Goal: Information Seeking & Learning: Check status

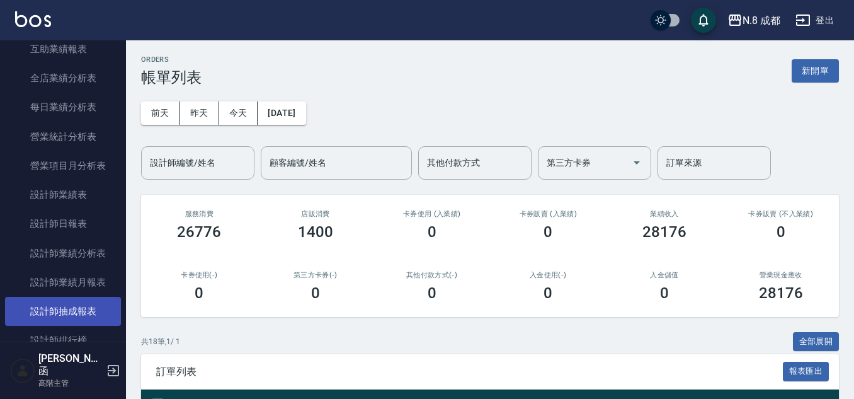
scroll to position [756, 0]
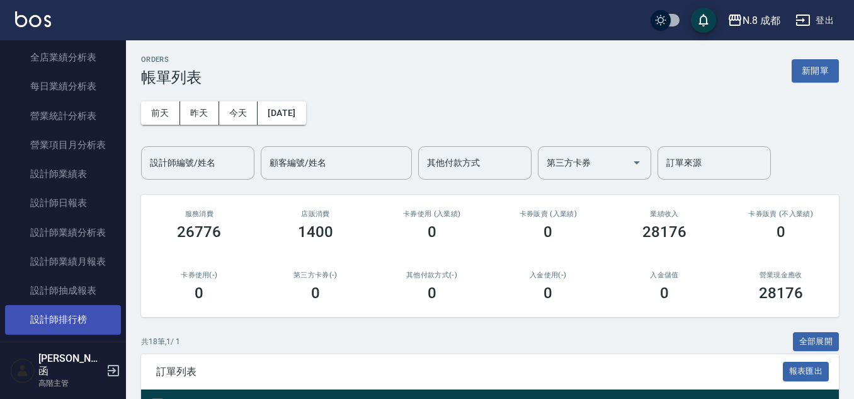
click at [80, 315] on link "設計師排行榜" at bounding box center [63, 319] width 116 height 29
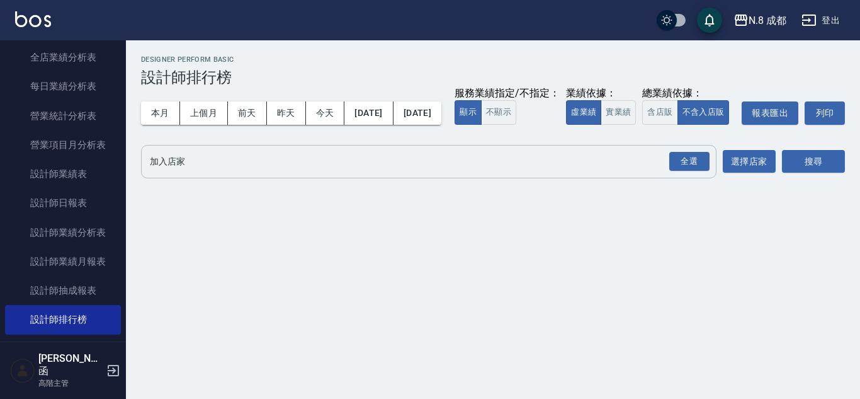
click at [186, 173] on input "加入店家" at bounding box center [419, 161] width 545 height 22
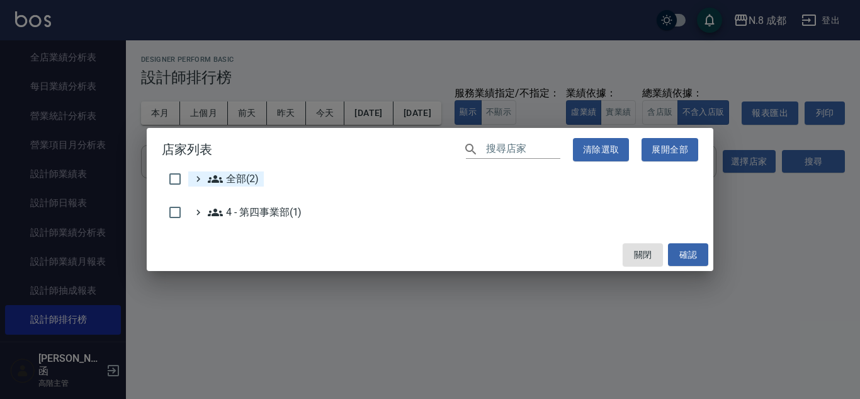
click at [225, 180] on span "全部(2)" at bounding box center [233, 178] width 51 height 15
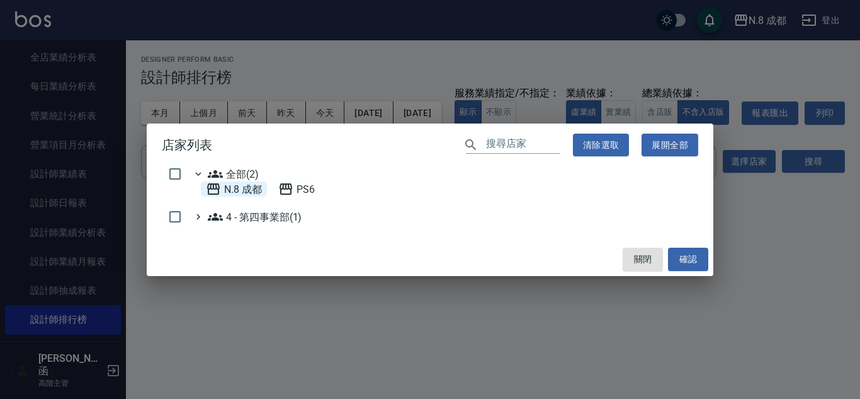
click at [259, 193] on 成都 "N.8 成都" at bounding box center [234, 188] width 56 height 15
click at [693, 266] on button "確認" at bounding box center [688, 258] width 40 height 23
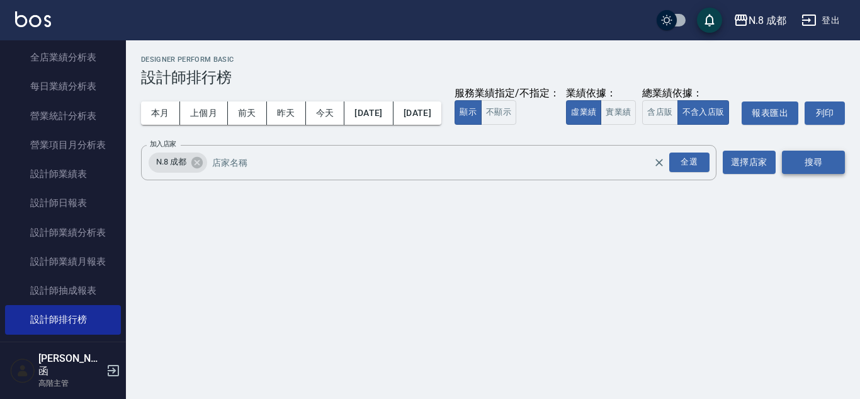
click at [831, 174] on button "搜尋" at bounding box center [813, 161] width 63 height 23
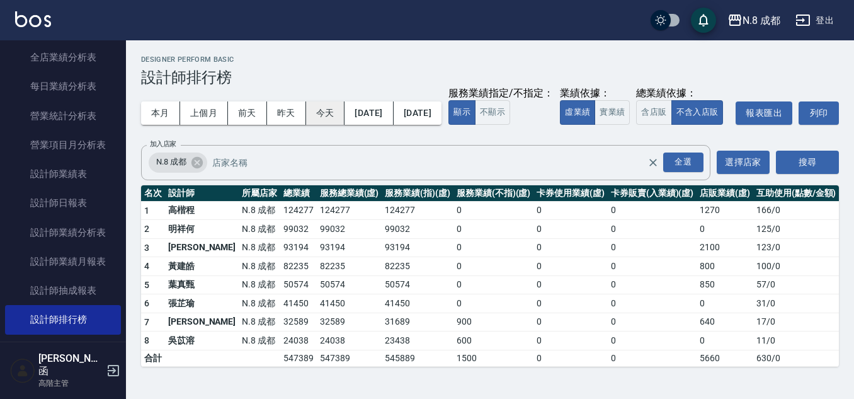
click at [315, 103] on button "今天" at bounding box center [325, 112] width 39 height 23
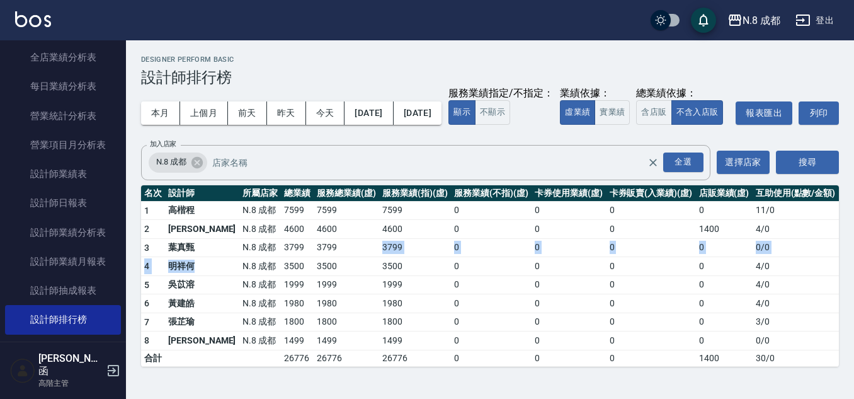
click at [324, 281] on tbody "1 [PERSON_NAME][PERSON_NAME]8 成都 7599 7599 7599 0 0 0 0 11 / 0 2 [PERSON_NAME]8…" at bounding box center [490, 283] width 698 height 165
click at [174, 118] on button "本月" at bounding box center [160, 112] width 39 height 23
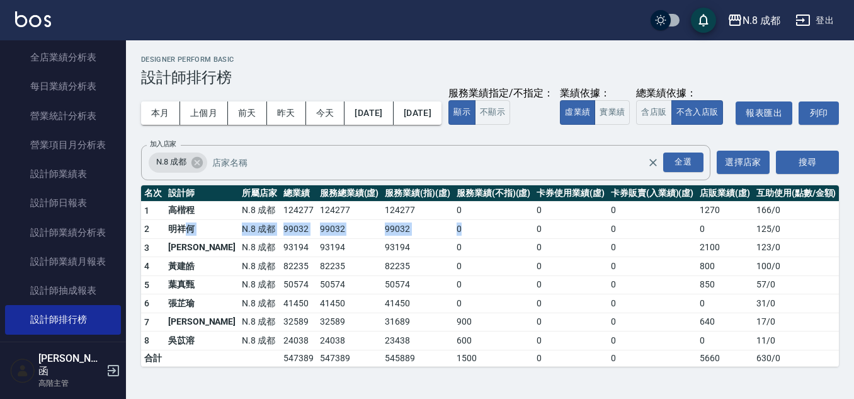
drag, startPoint x: 190, startPoint y: 247, endPoint x: 445, endPoint y: 257, distance: 255.8
click at [445, 239] on tr "2 明祥[PERSON_NAME]8 成都 99032 99032 99032 0 0 0 0 125 / 0" at bounding box center [490, 229] width 698 height 19
